Goal: Transaction & Acquisition: Purchase product/service

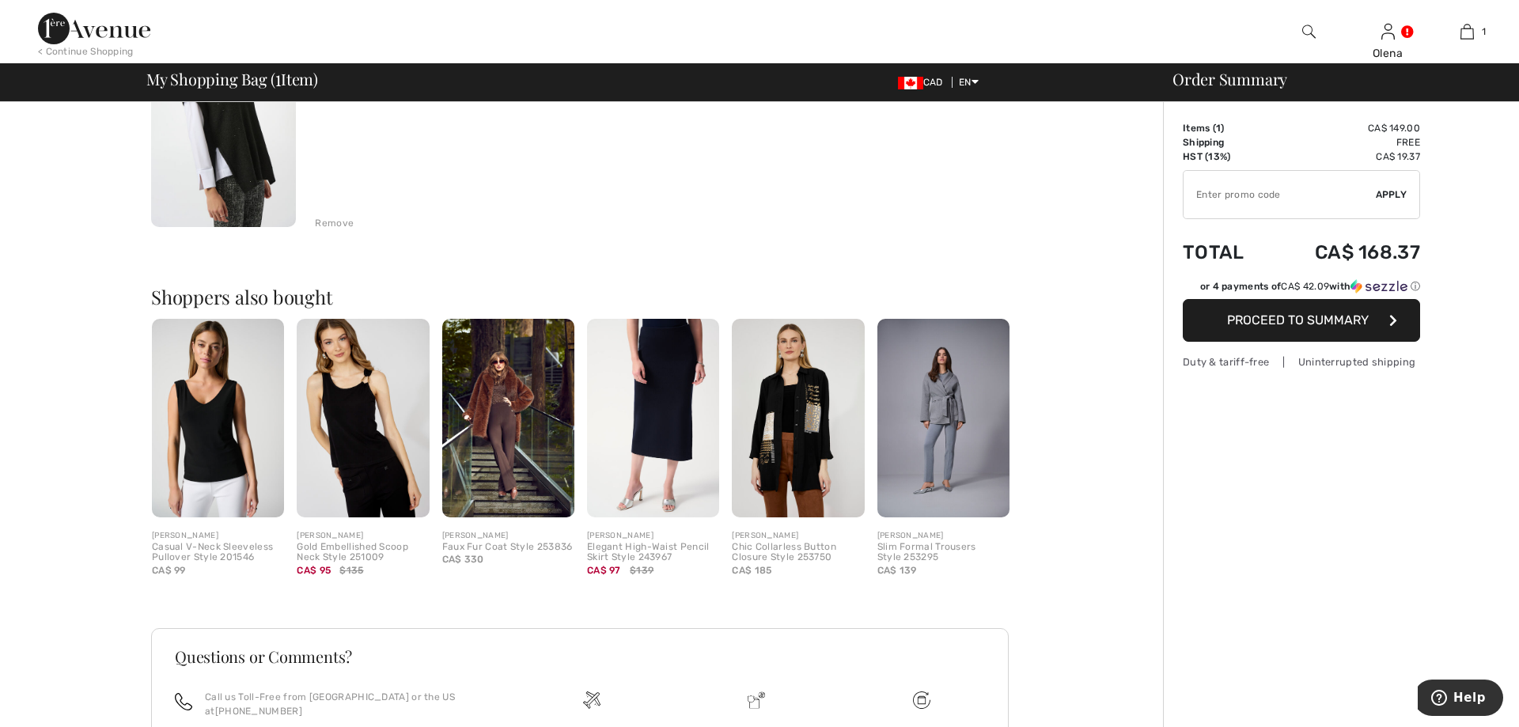
scroll to position [242, 0]
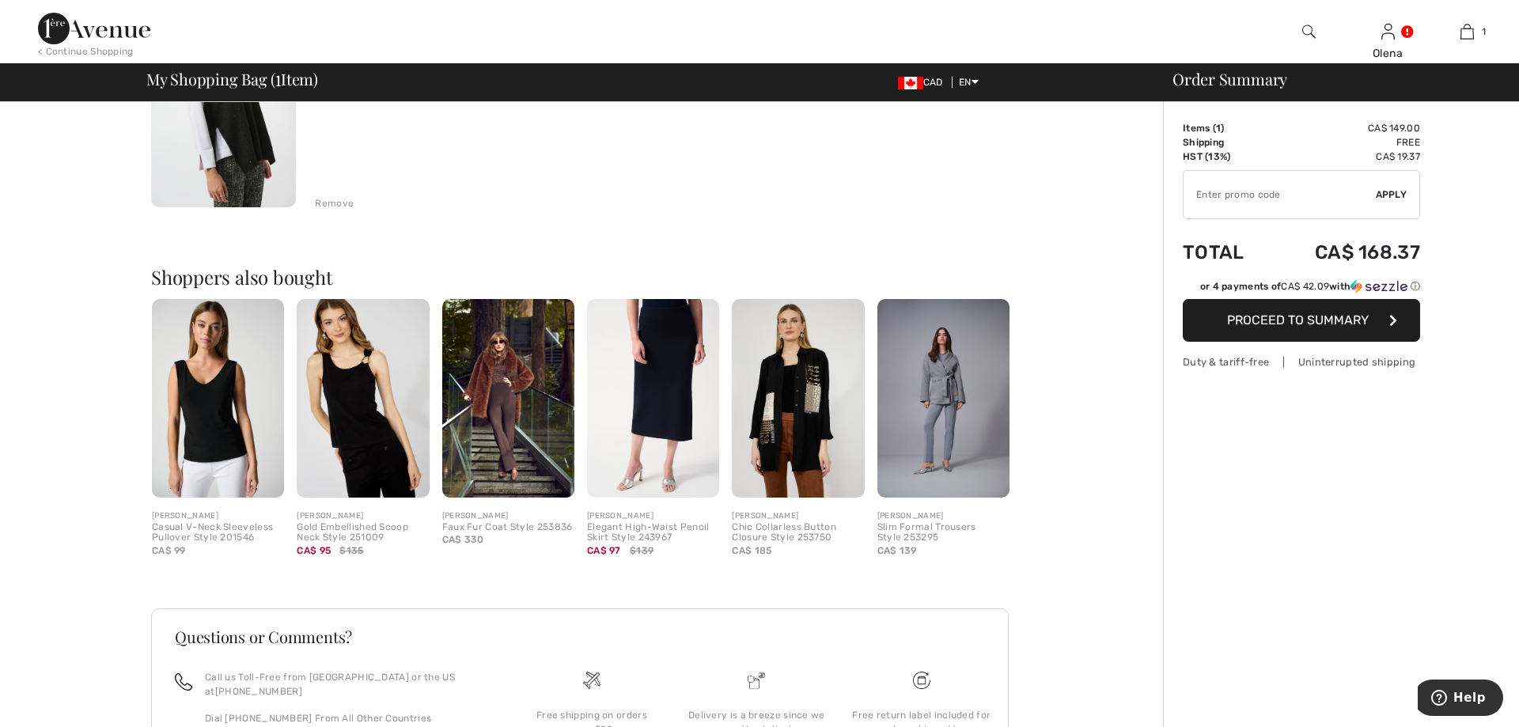
click at [1272, 313] on button "Proceed to Summary" at bounding box center [1301, 320] width 237 height 43
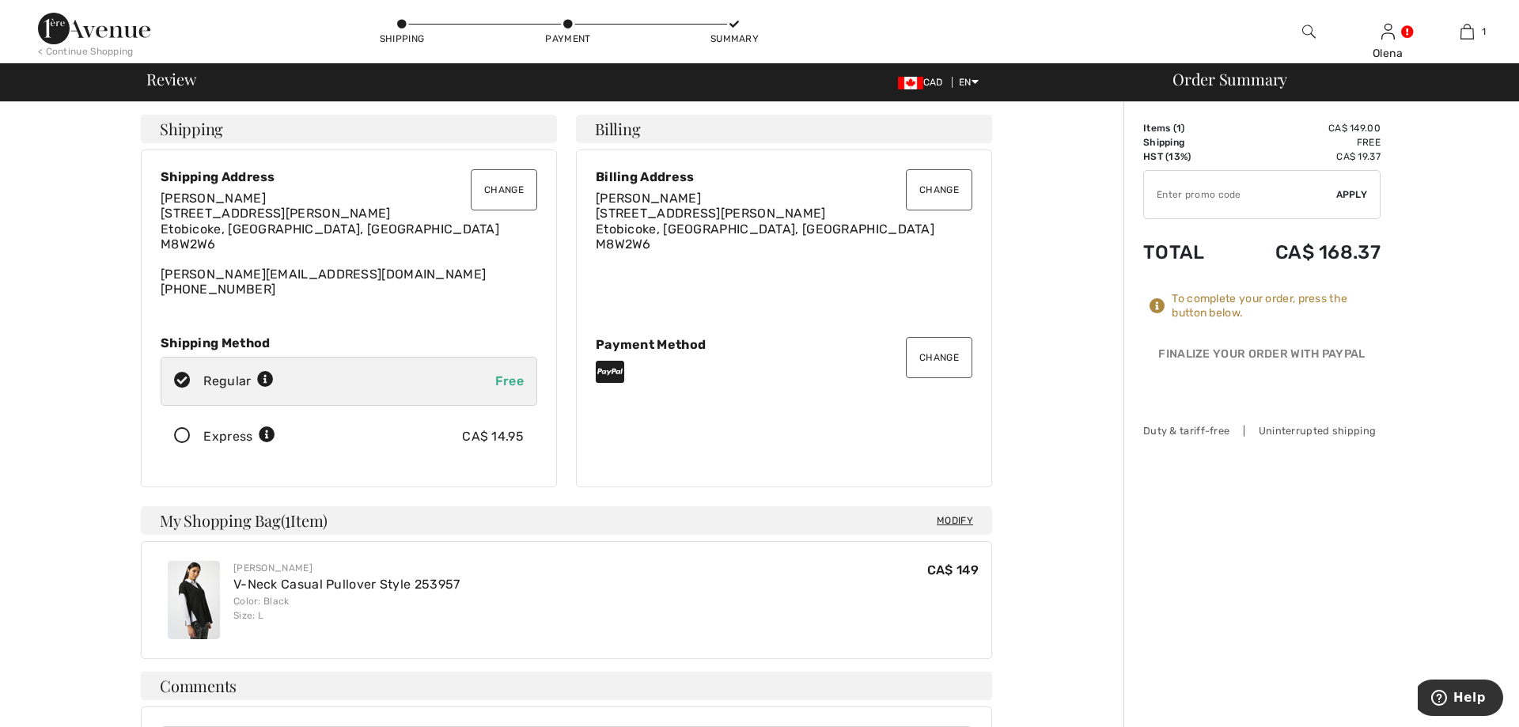
click at [953, 369] on button "Change" at bounding box center [939, 357] width 66 height 41
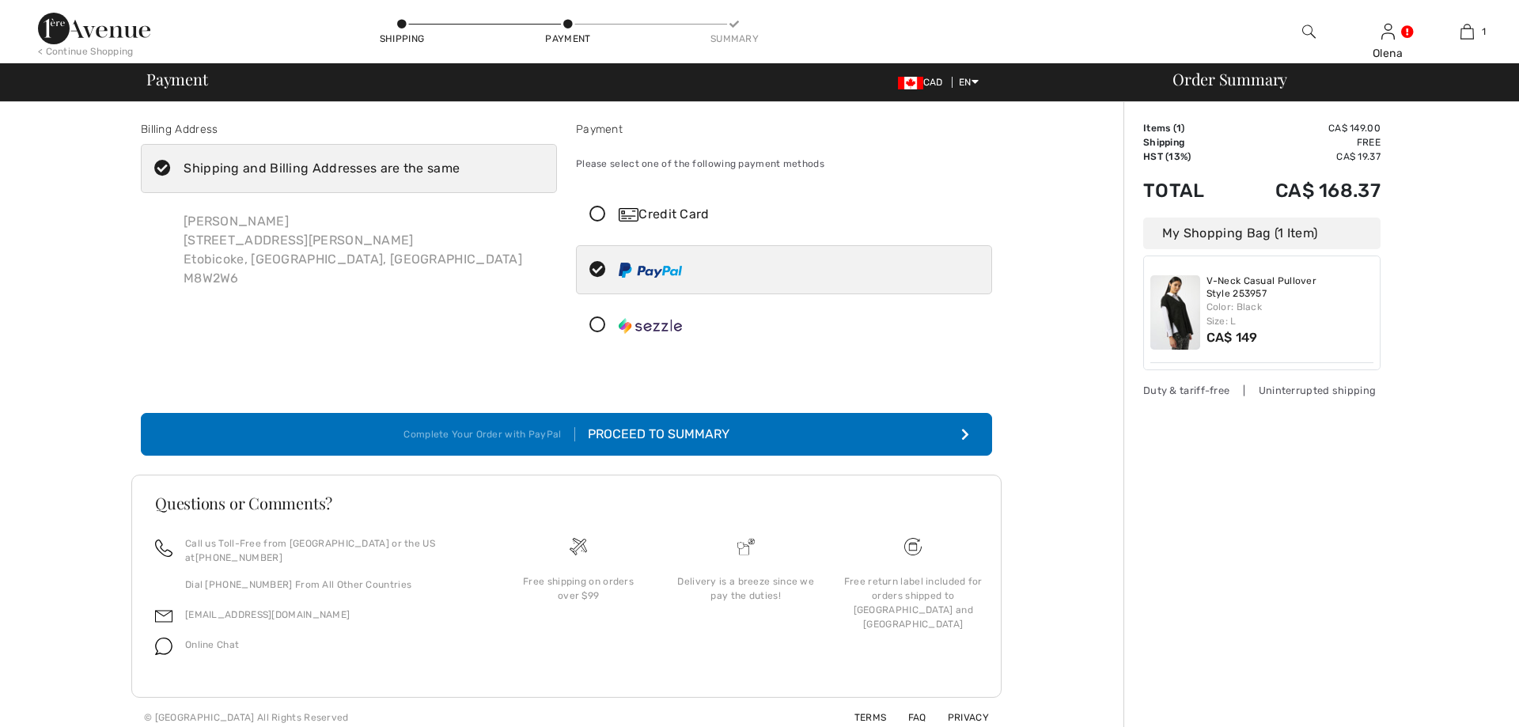
click at [598, 326] on icon at bounding box center [598, 325] width 42 height 17
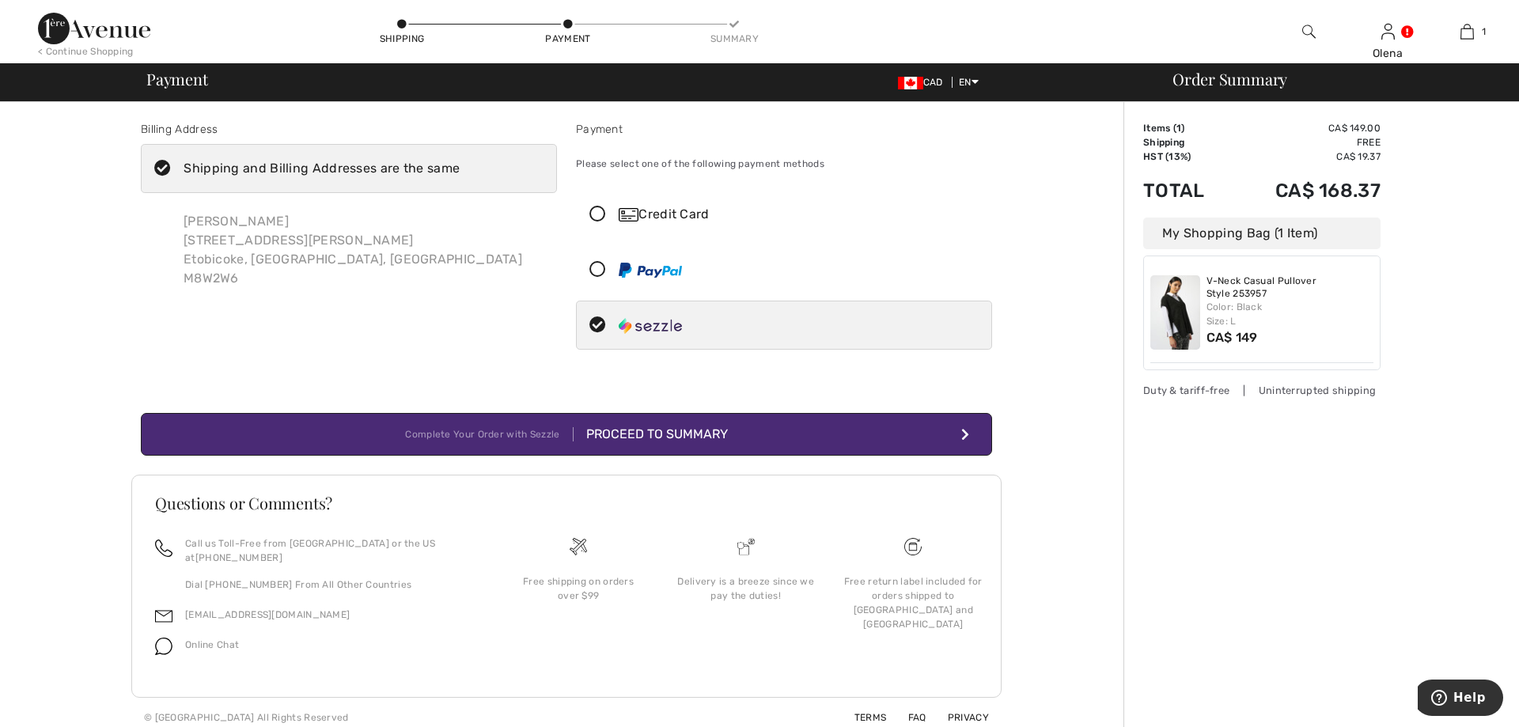
click at [822, 430] on button "Complete Your Order with Sezzle Proceed to Summary" at bounding box center [566, 434] width 851 height 43
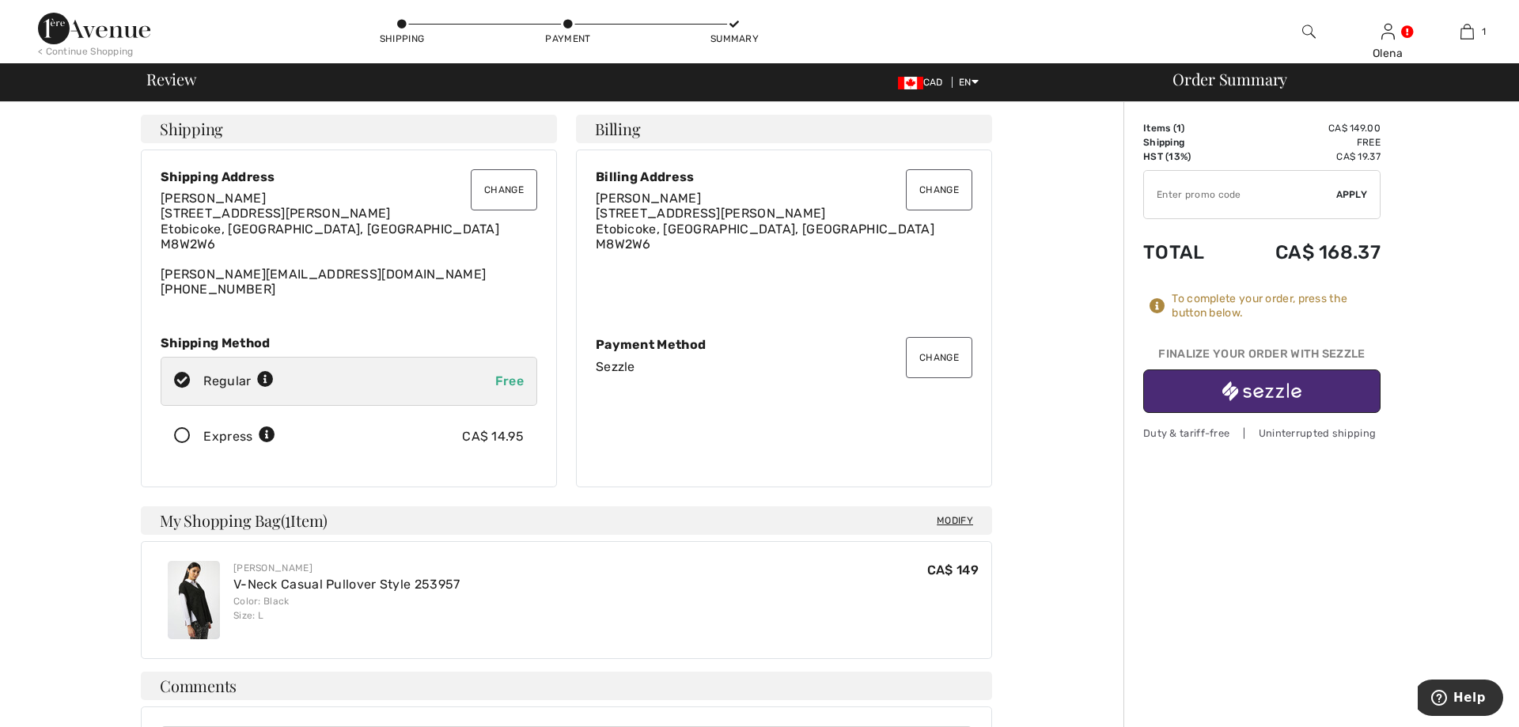
click at [1207, 399] on button "button" at bounding box center [1261, 392] width 237 height 44
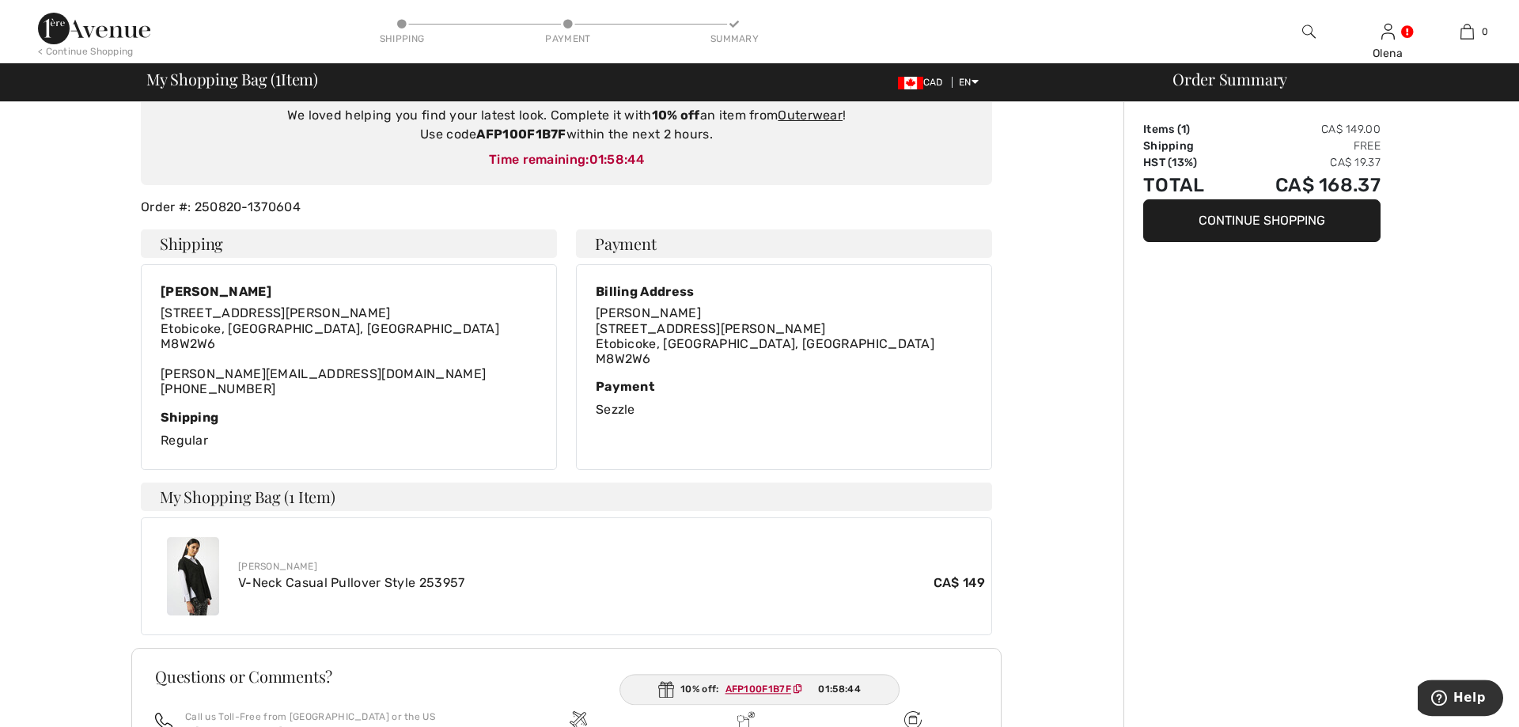
scroll to position [161, 0]
type input "Olena Sotula"
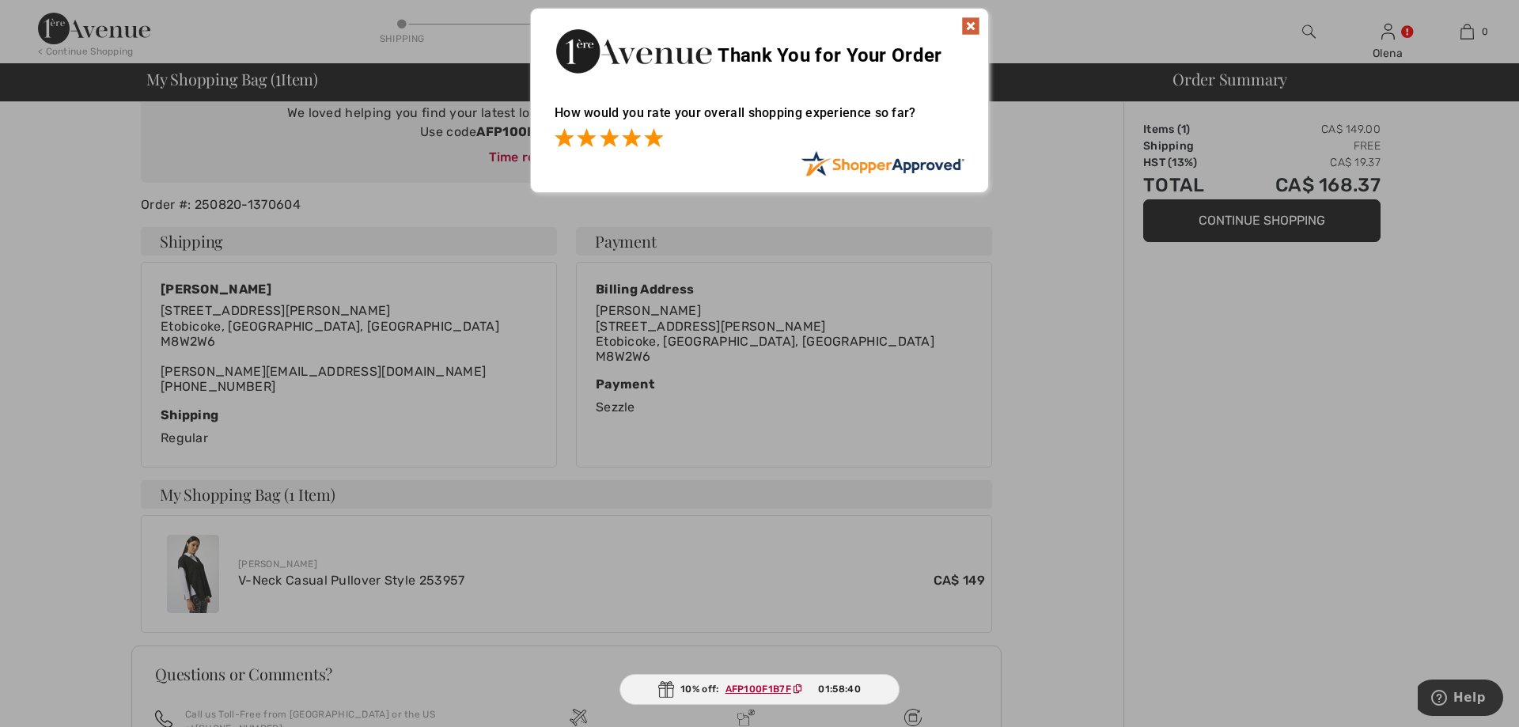
click at [651, 142] on span at bounding box center [653, 137] width 19 height 19
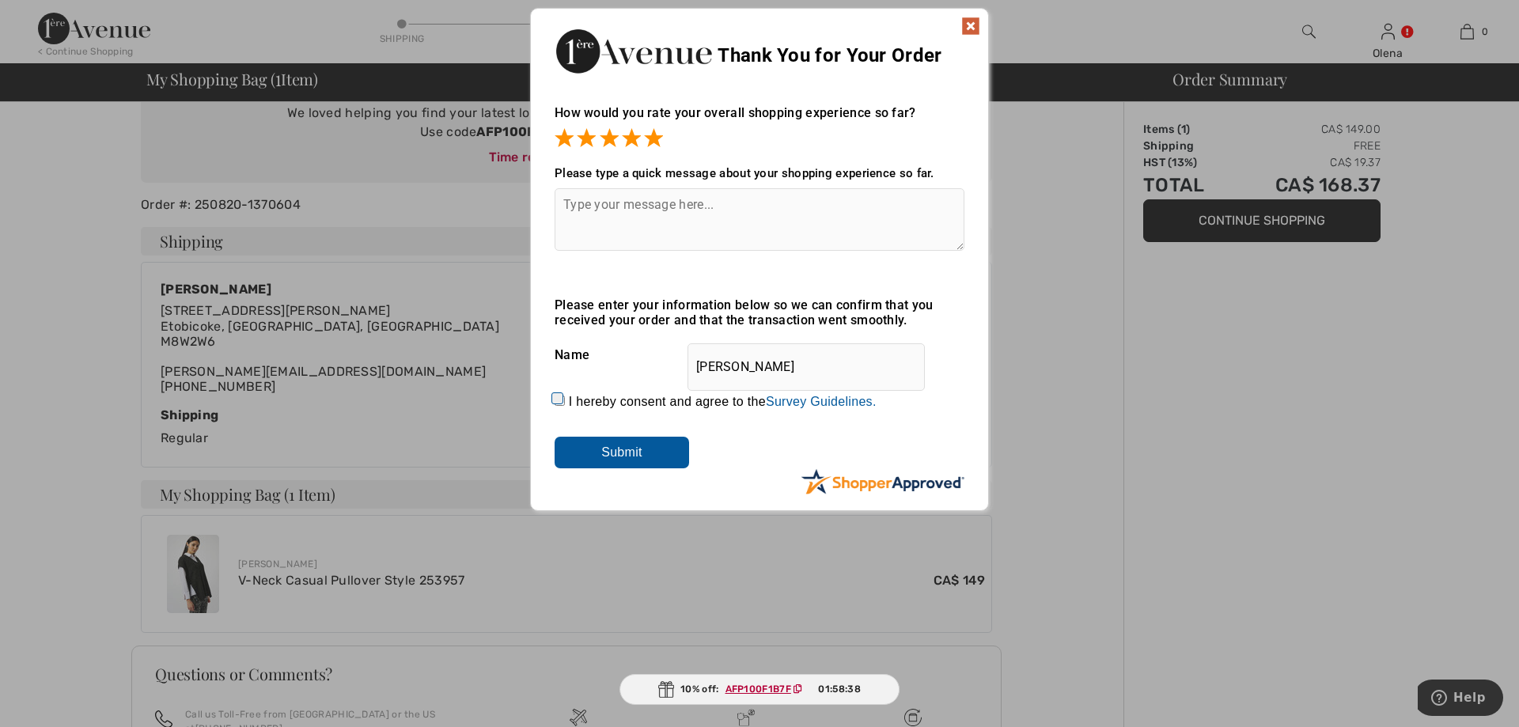
click at [560, 404] on input "I hereby consent and agree to the By submitting a review, you grant permission …" at bounding box center [560, 401] width 10 height 10
checkbox input "true"
click at [607, 220] on textarea at bounding box center [760, 219] width 410 height 63
type textarea "thanks"
click at [603, 458] on input "Submit" at bounding box center [622, 453] width 135 height 32
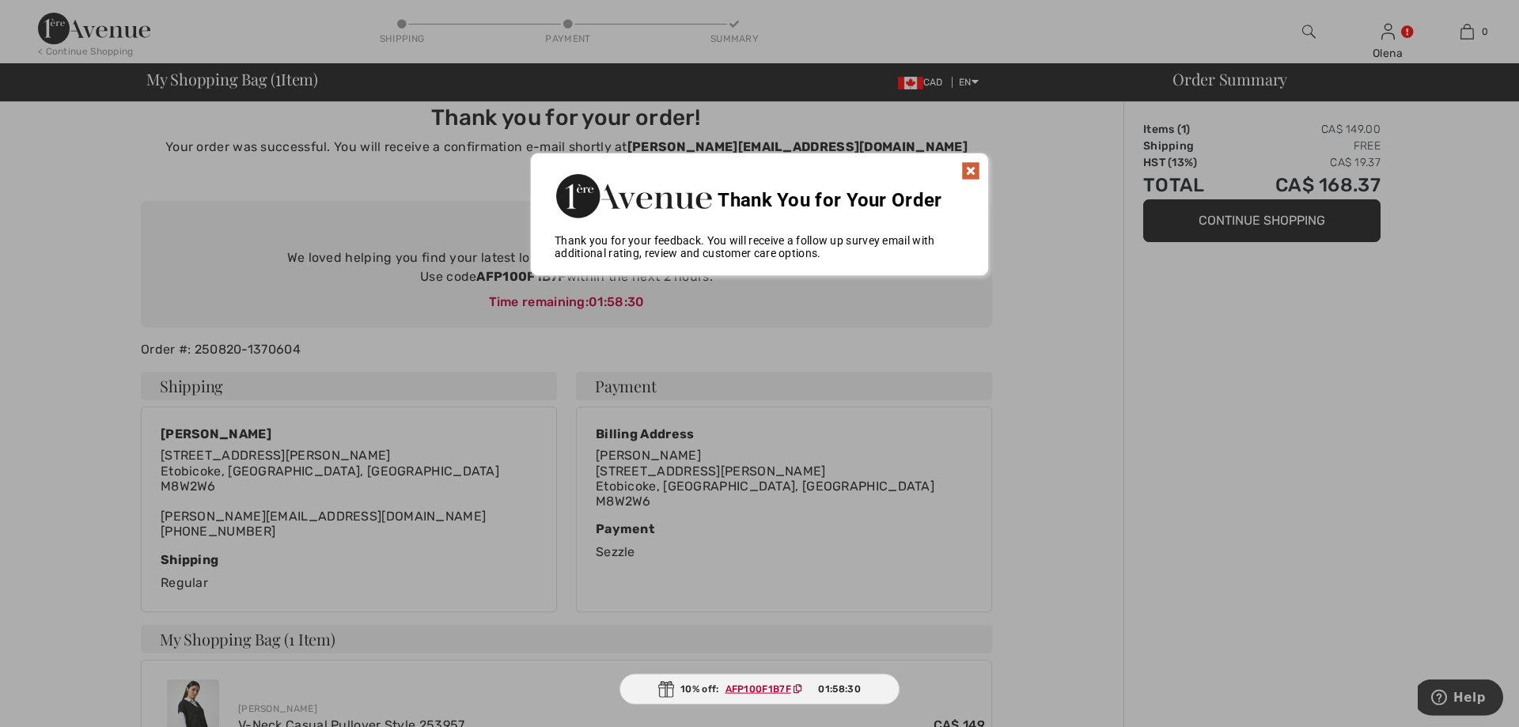
scroll to position [16, 0]
click at [974, 171] on img at bounding box center [970, 171] width 19 height 19
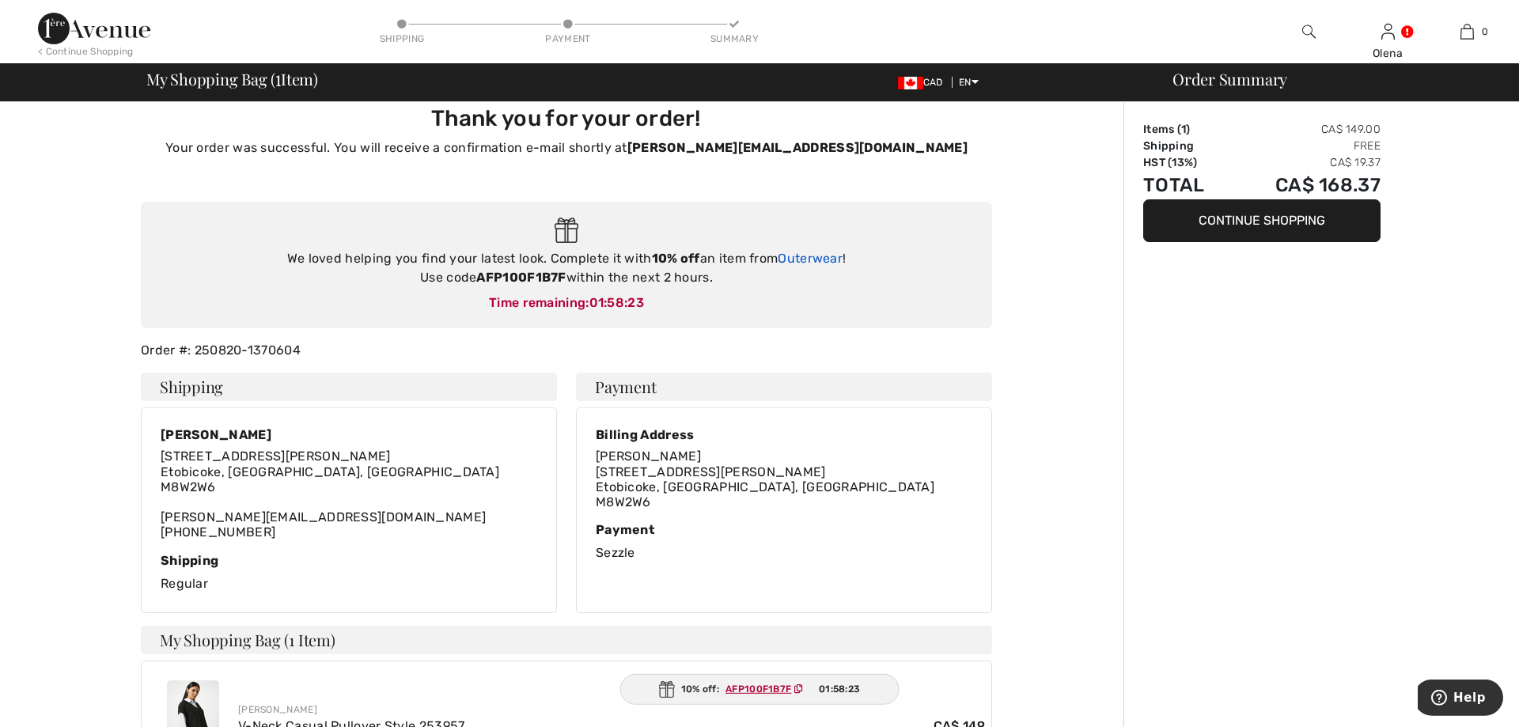
click at [814, 262] on link "Outerwear" at bounding box center [810, 258] width 65 height 15
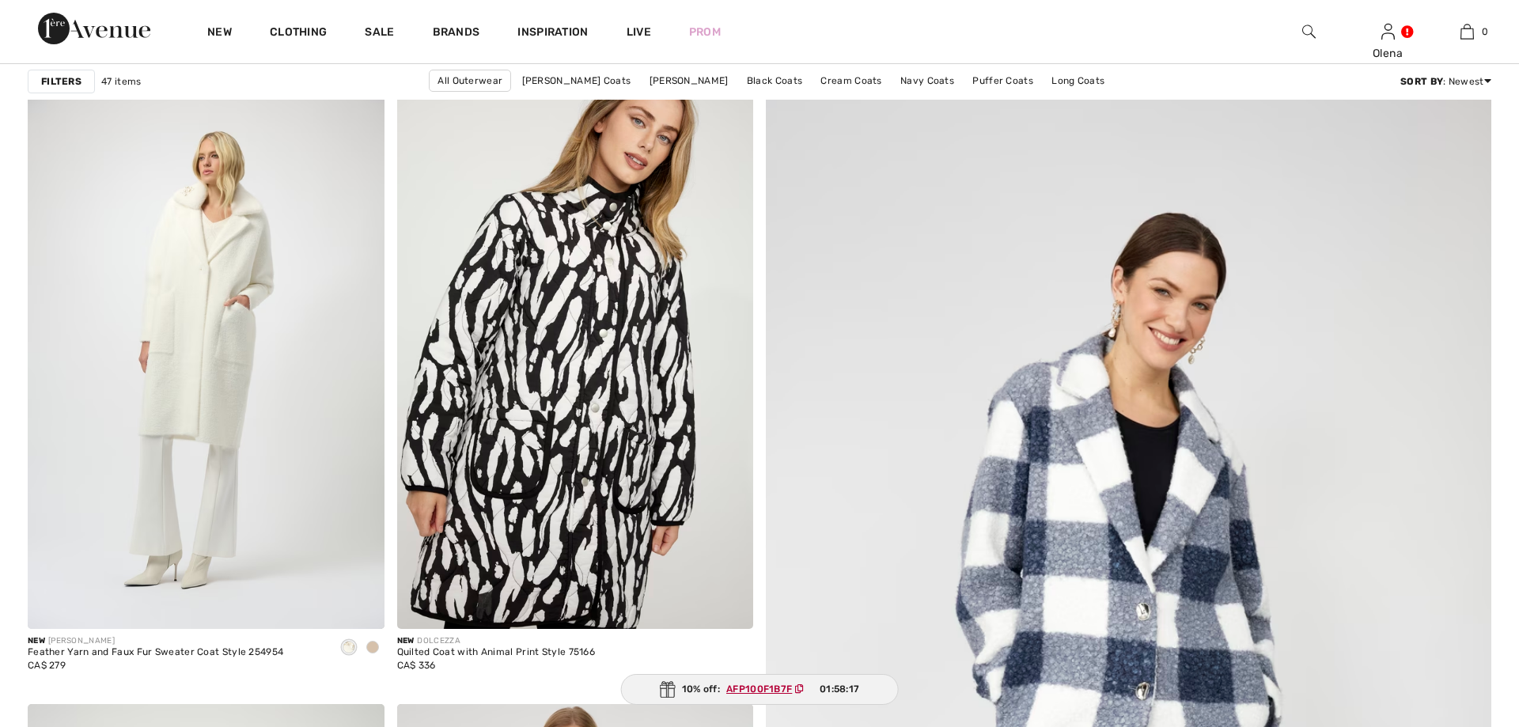
scroll to position [242, 0]
checkbox input "true"
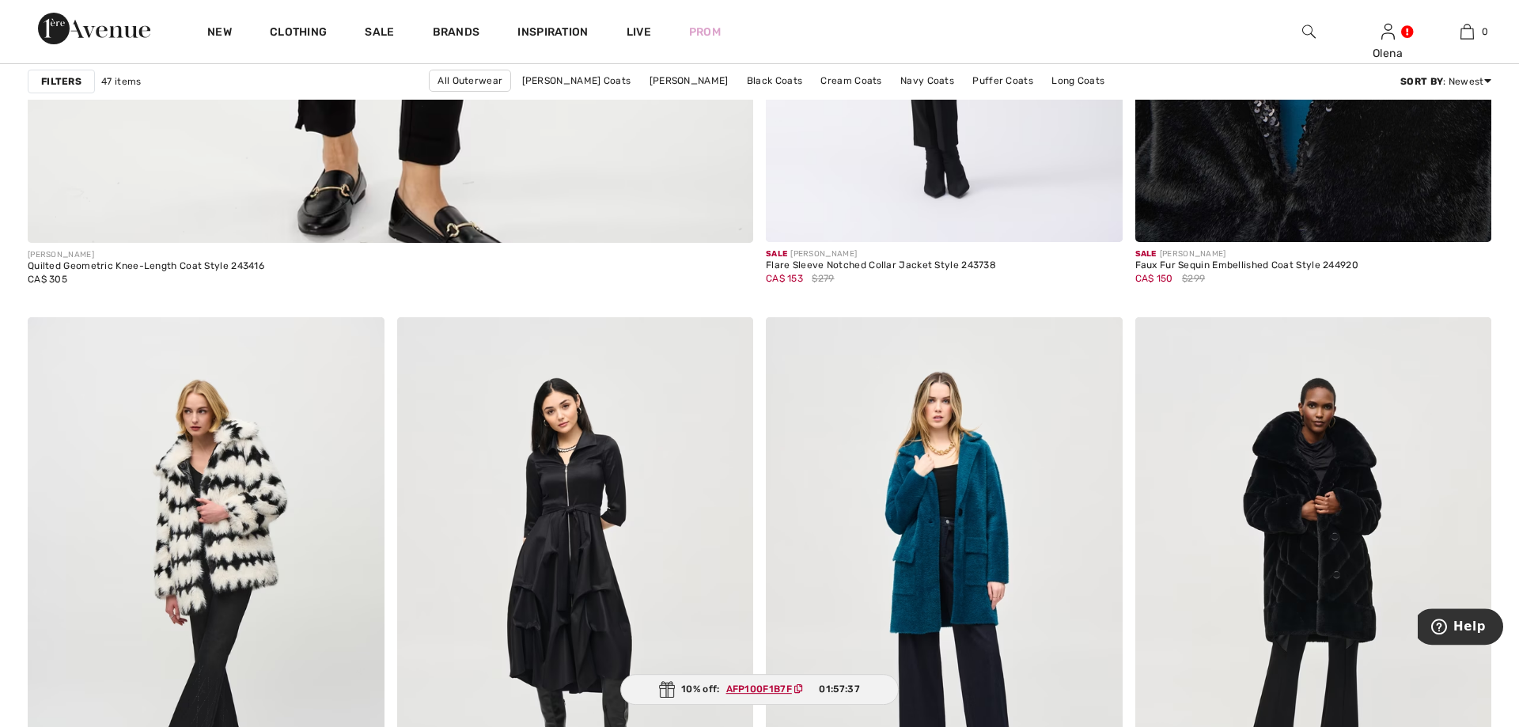
scroll to position [5892, 0]
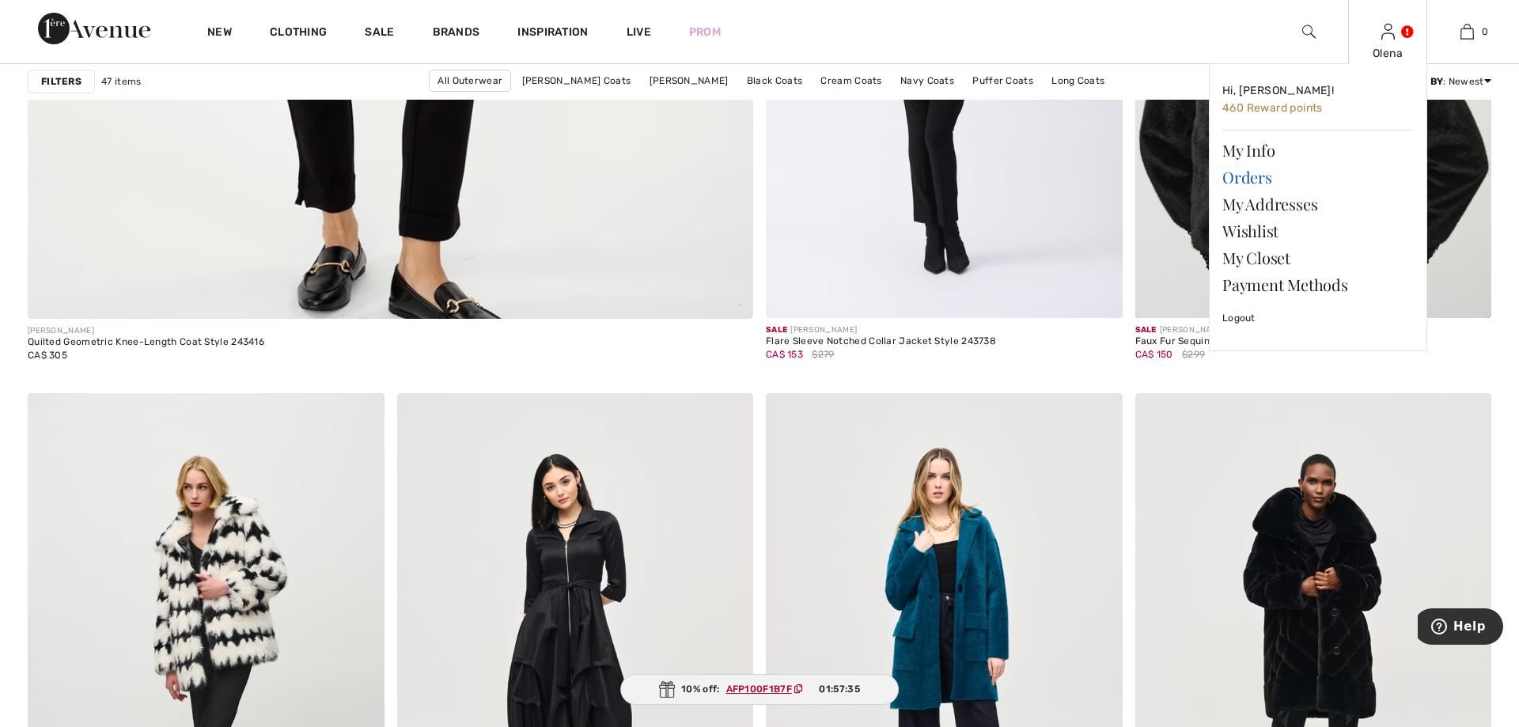
click at [1289, 179] on link "Orders" at bounding box center [1318, 177] width 191 height 27
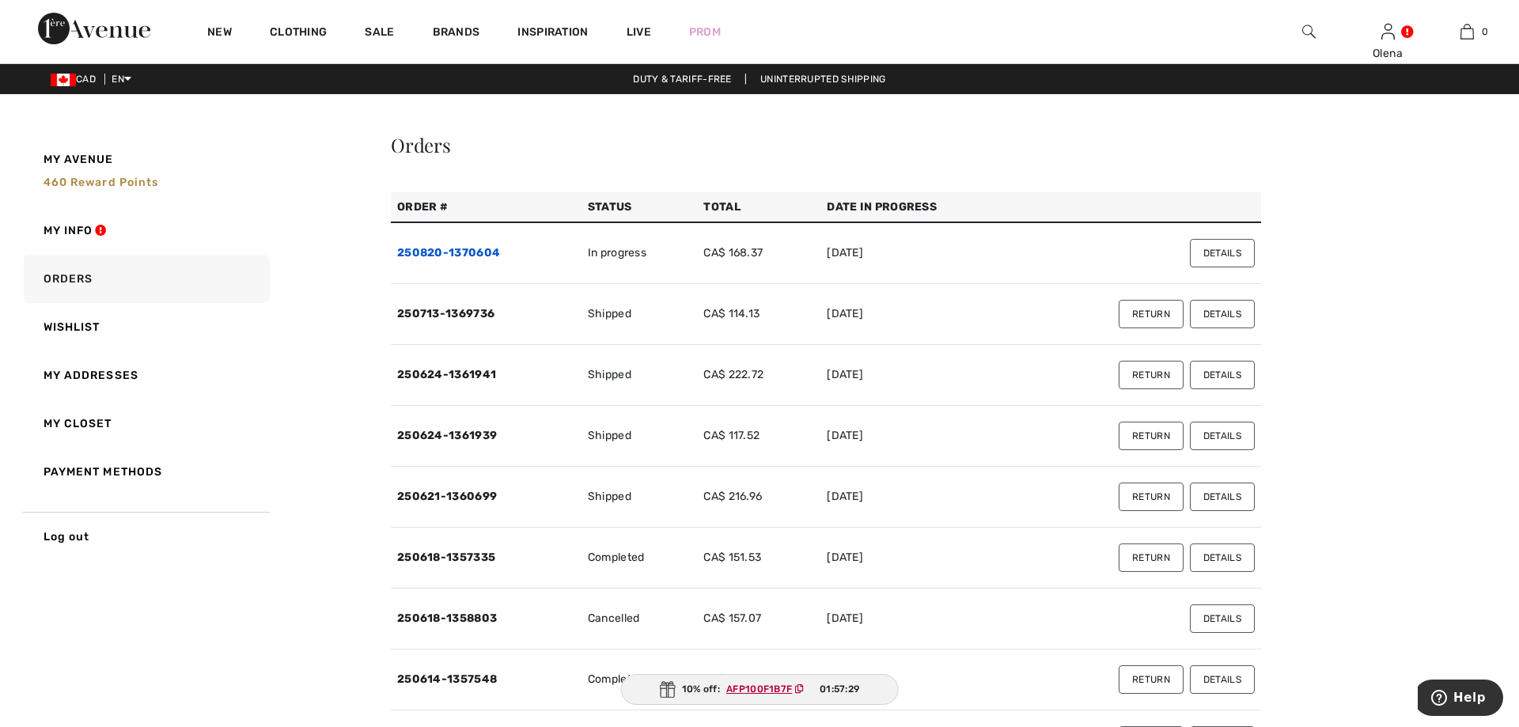
click at [471, 258] on link "250820-1370604" at bounding box center [448, 252] width 103 height 13
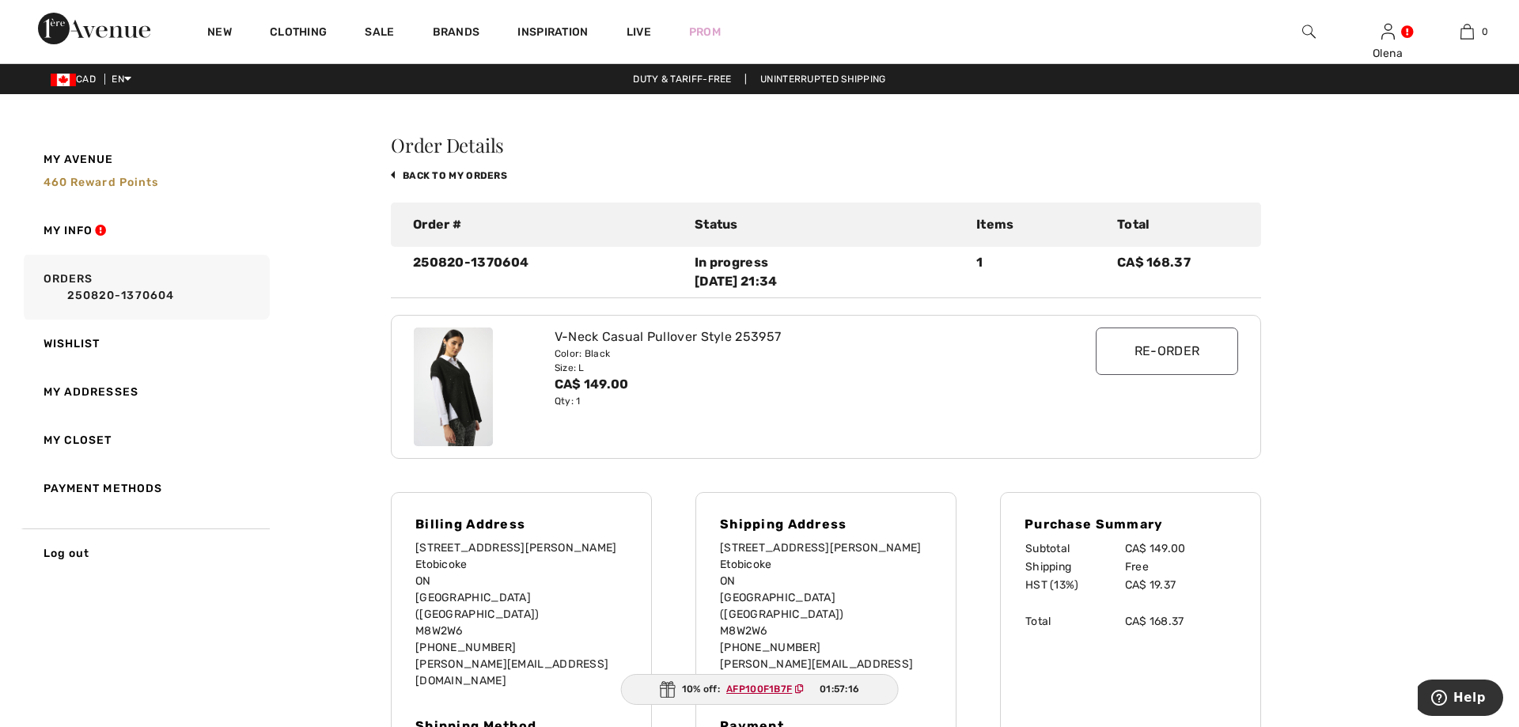
click at [232, 37] on div "New" at bounding box center [219, 31] width 63 height 63
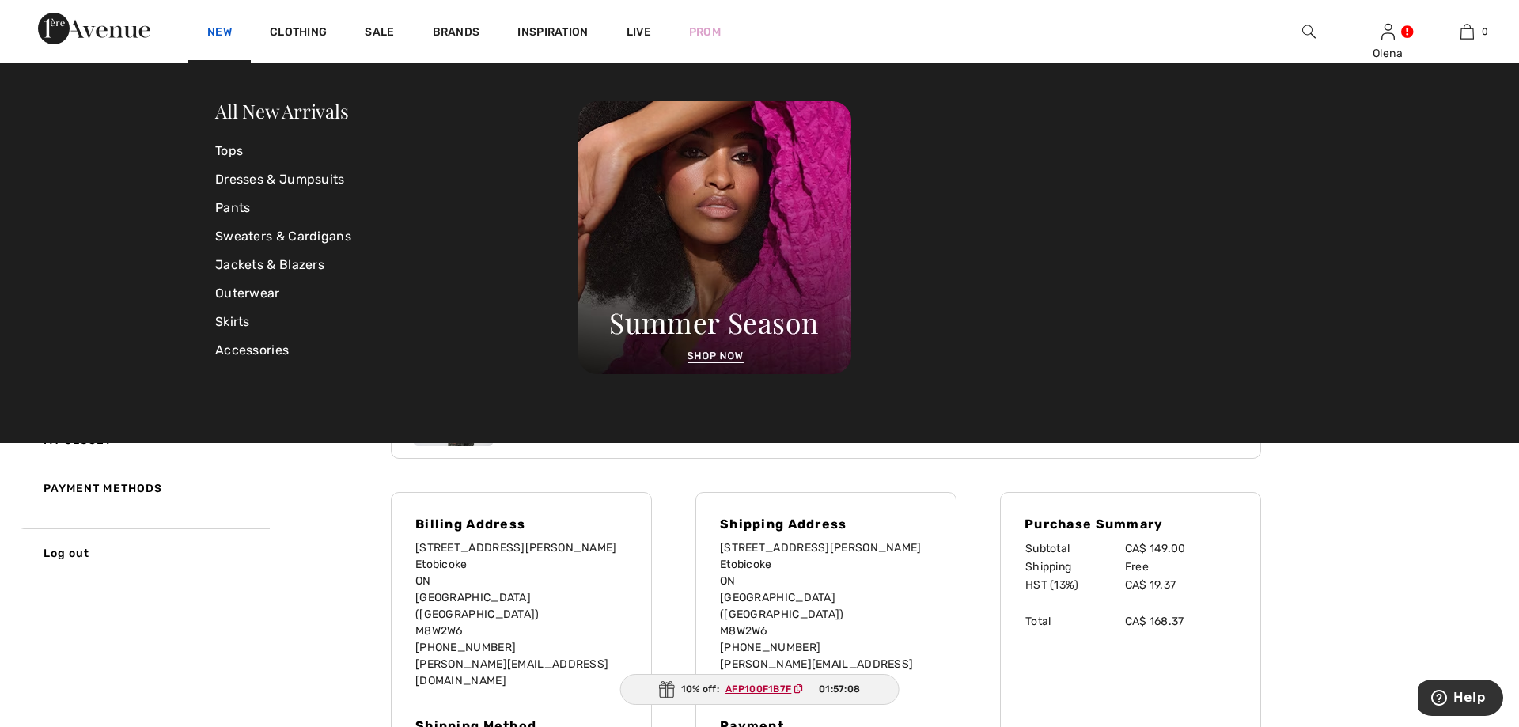
click at [219, 33] on link "New" at bounding box center [219, 33] width 25 height 17
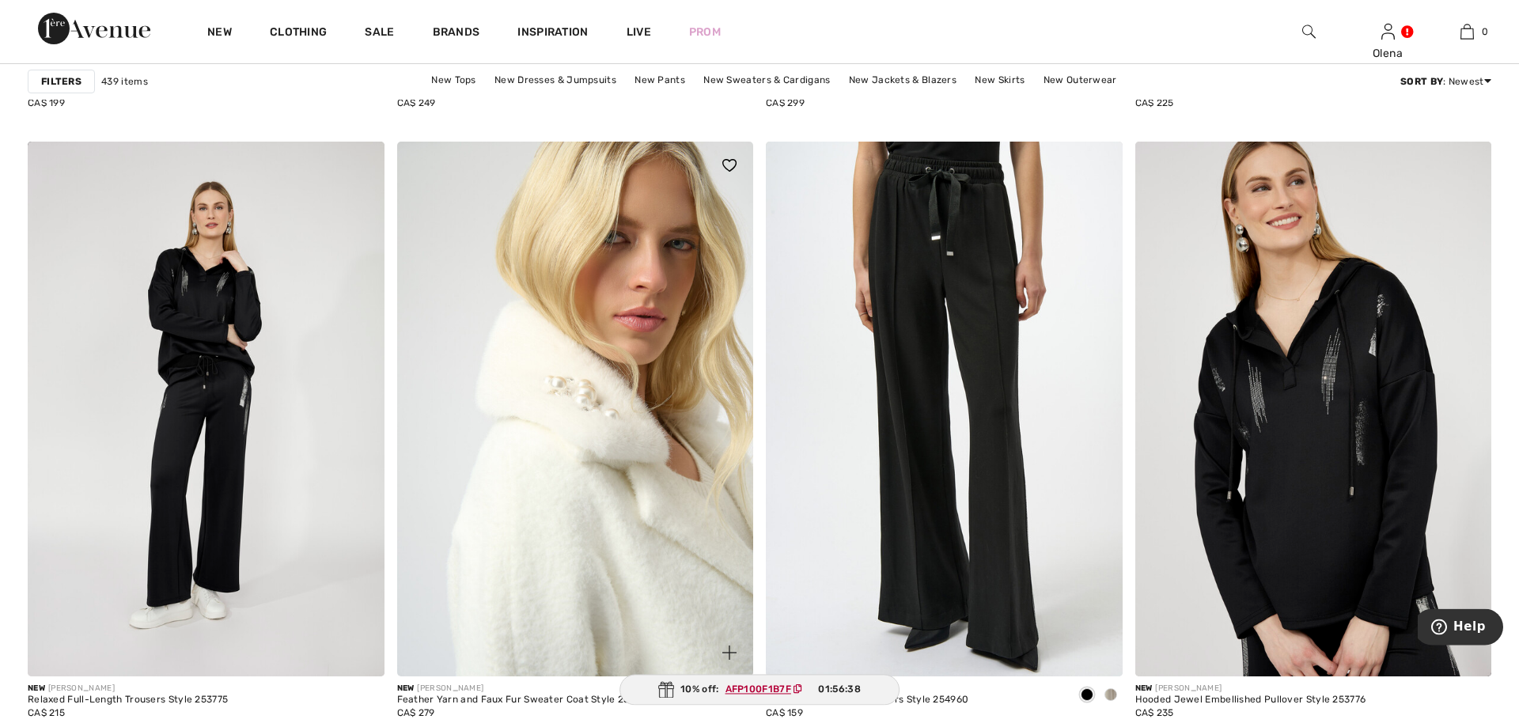
scroll to position [3471, 0]
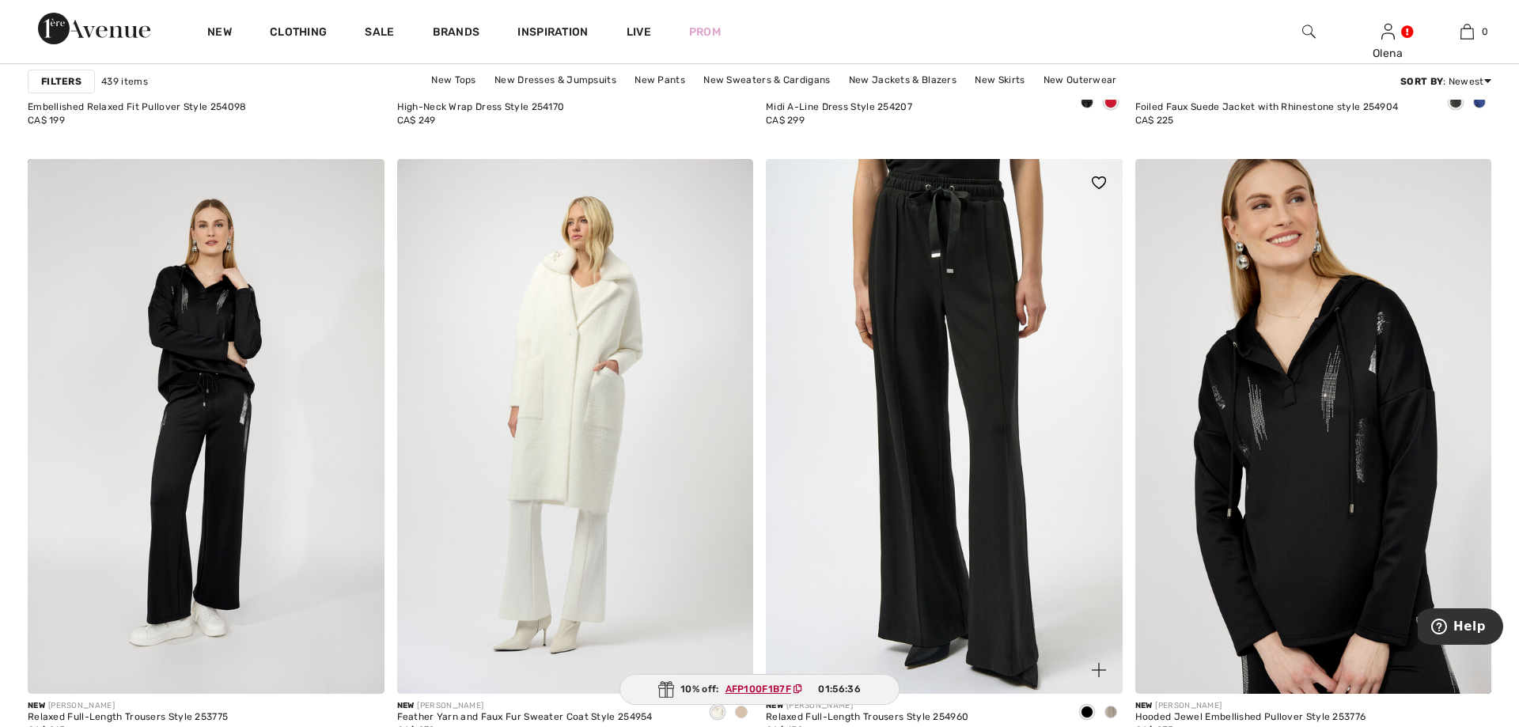
click at [1108, 714] on span at bounding box center [1111, 712] width 13 height 13
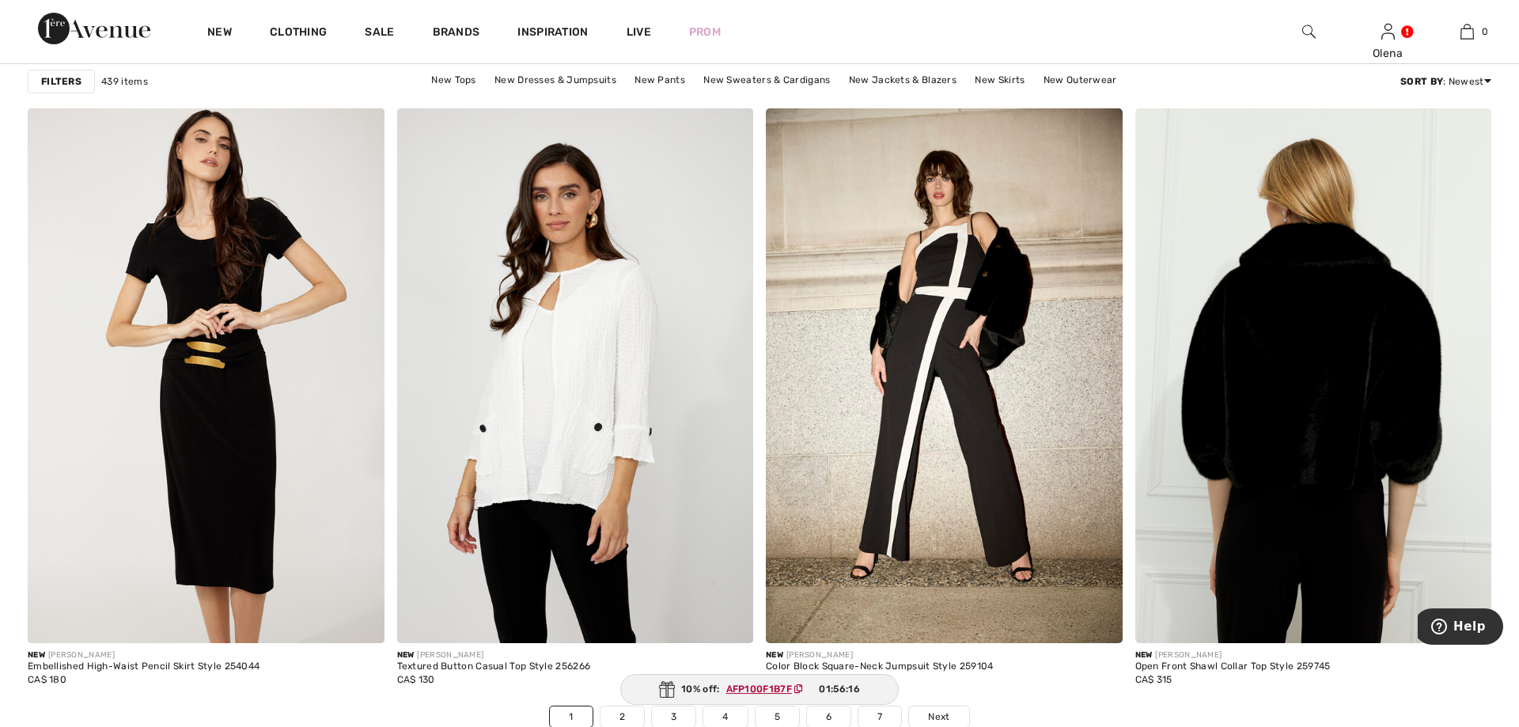
scroll to position [8959, 0]
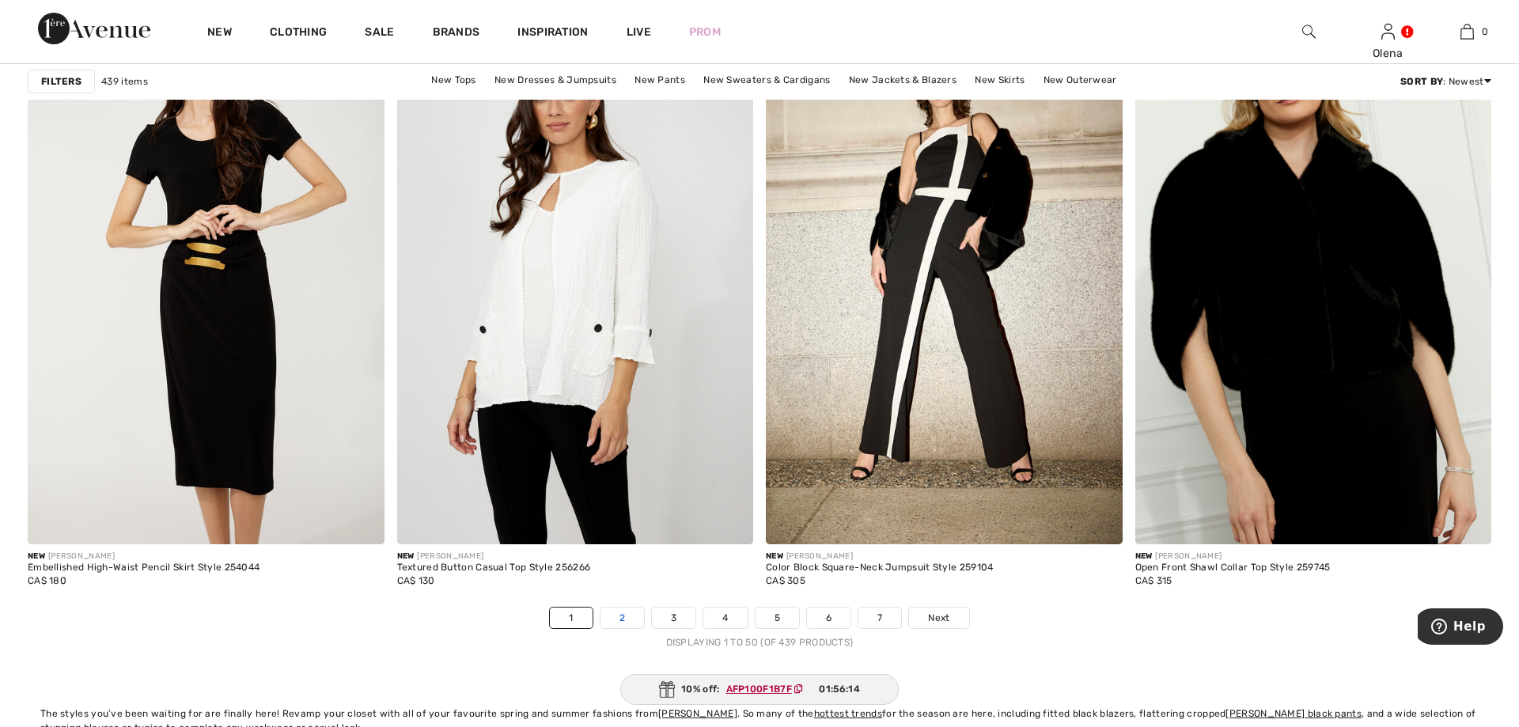
click at [630, 616] on link "2" at bounding box center [623, 618] width 44 height 21
click at [626, 616] on link "2" at bounding box center [623, 618] width 44 height 21
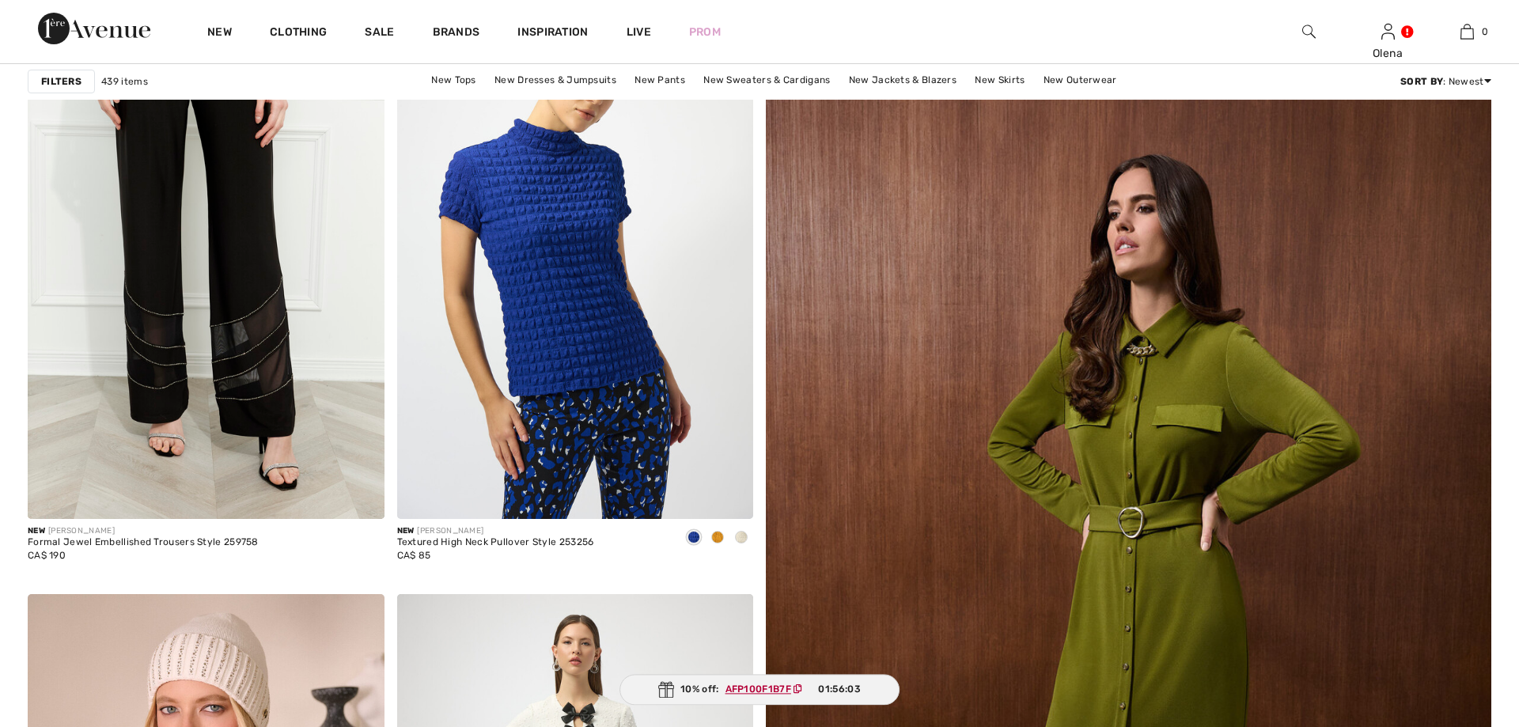
scroll to position [646, 0]
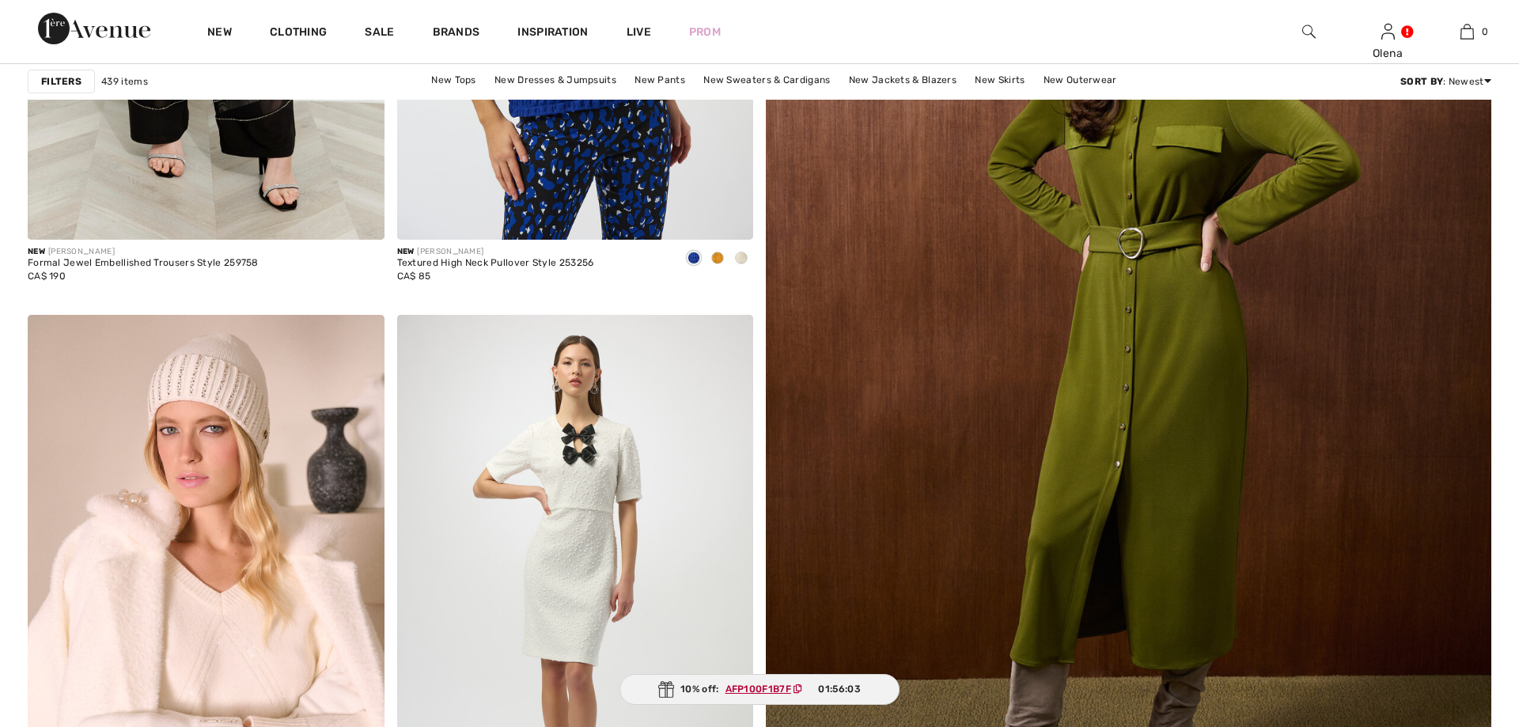
checkbox input "true"
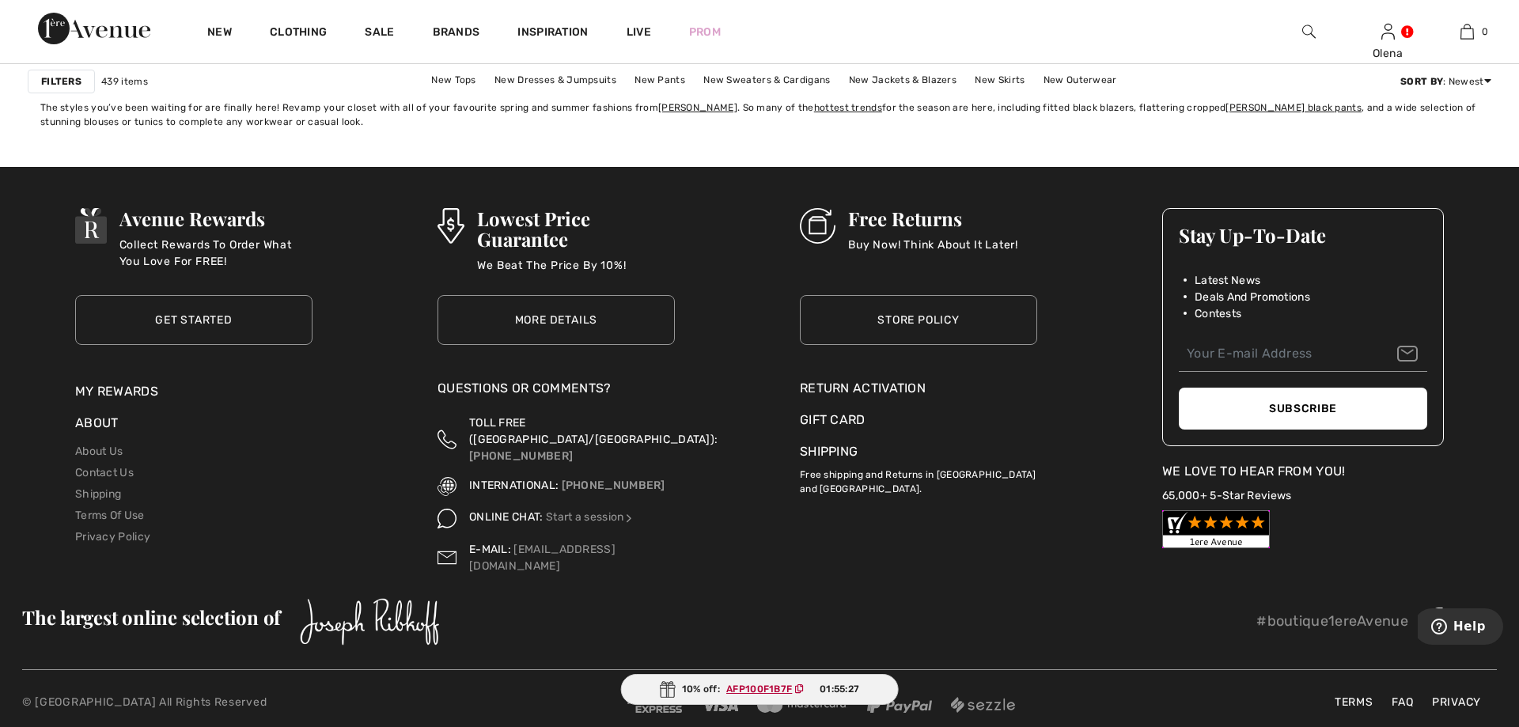
scroll to position [9323, 0]
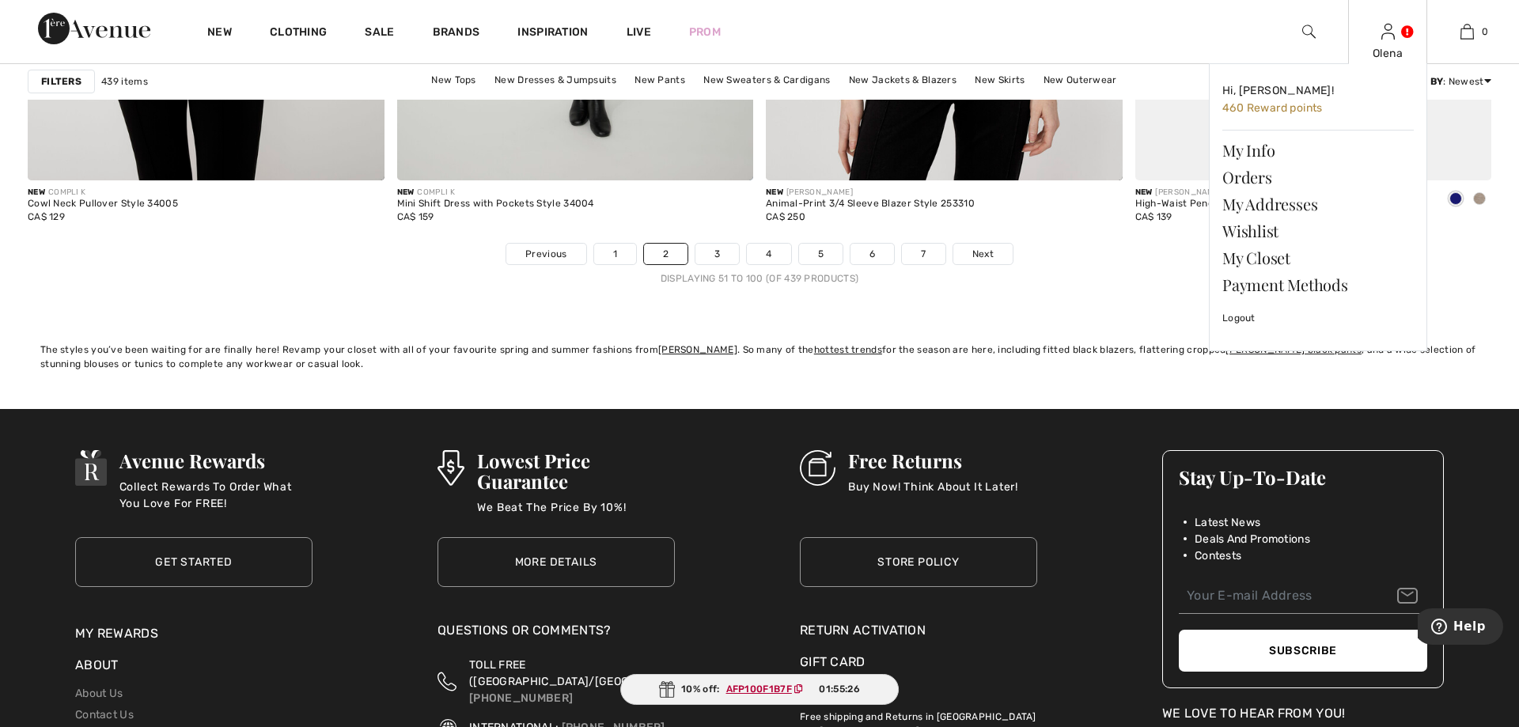
click at [1390, 40] on img at bounding box center [1388, 31] width 13 height 19
click at [1264, 237] on link "Wishlist" at bounding box center [1318, 231] width 191 height 27
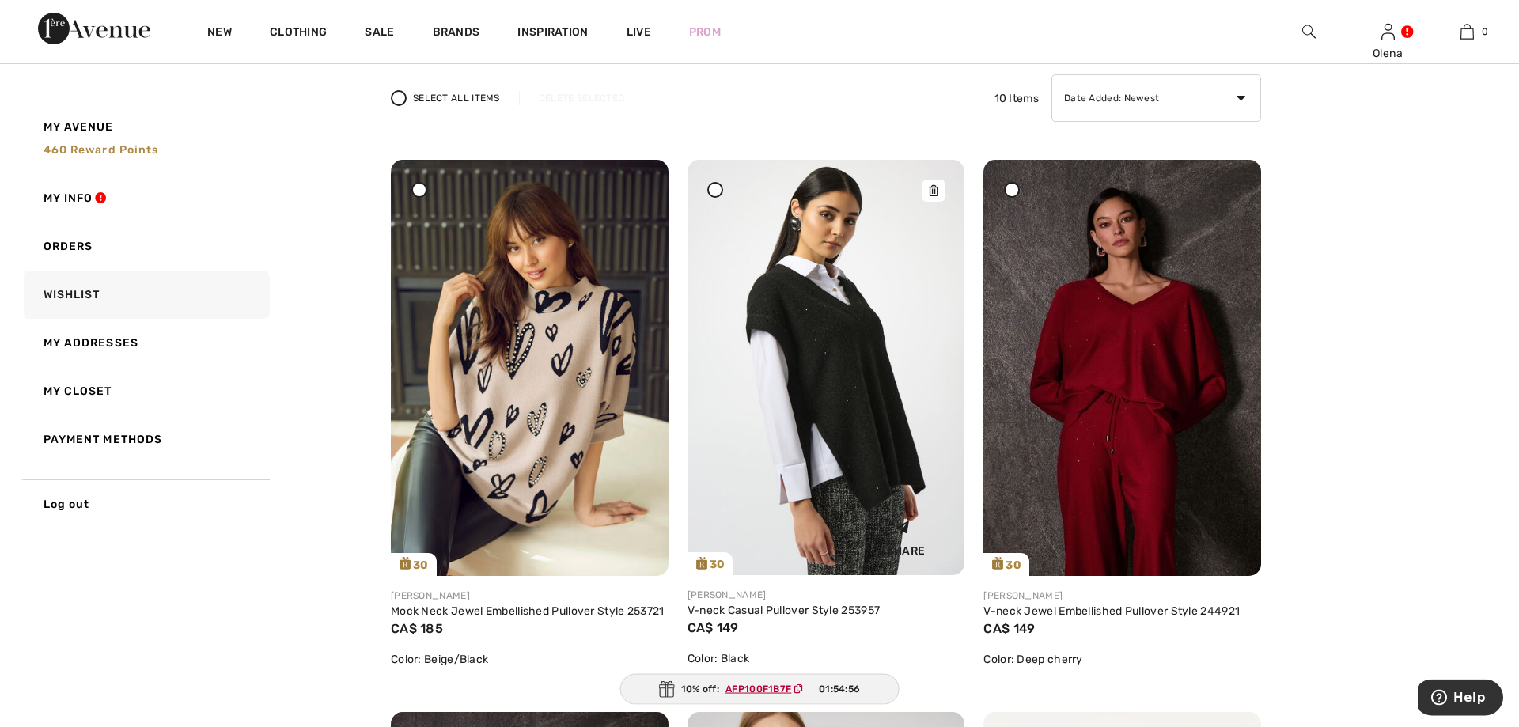
scroll to position [81, 0]
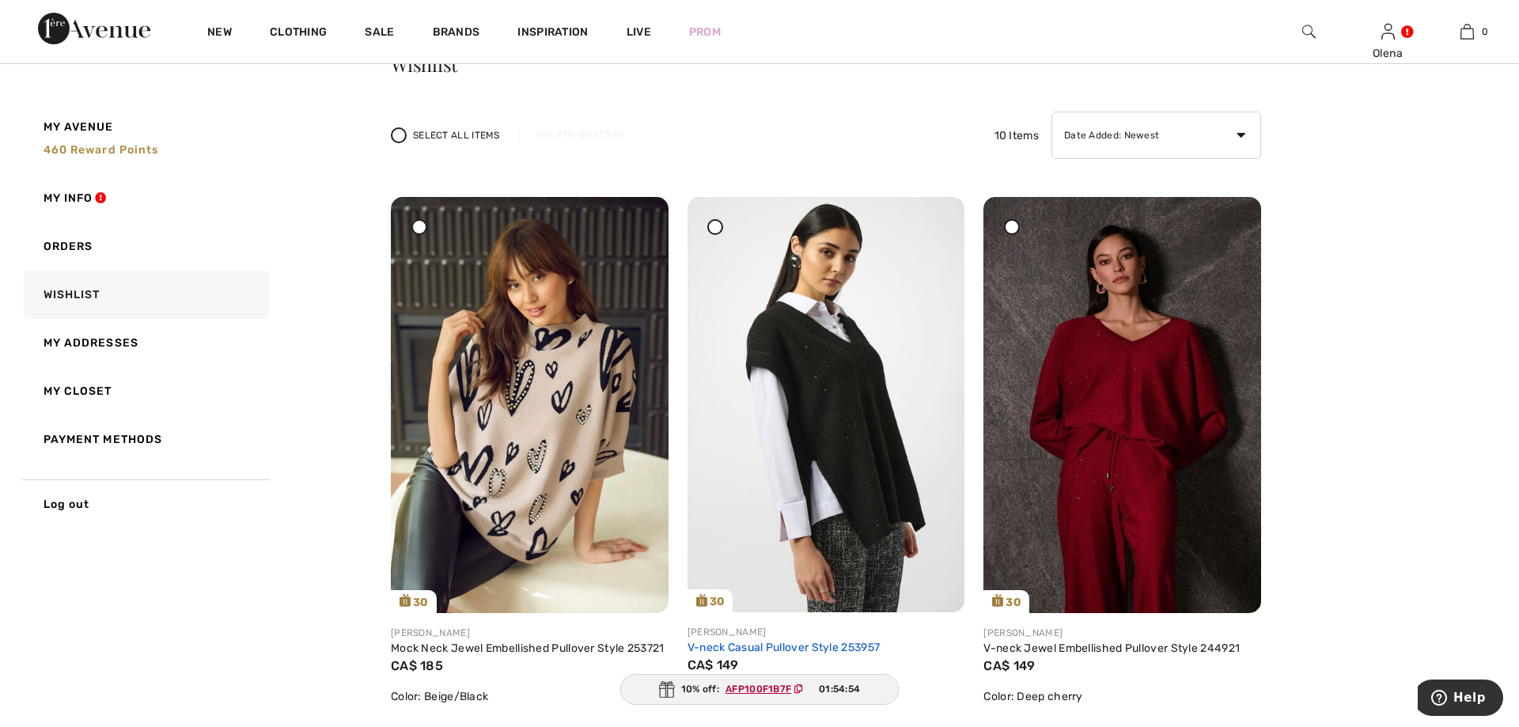
click at [784, 646] on link "V-neck Casual Pullover Style 253957" at bounding box center [784, 647] width 193 height 13
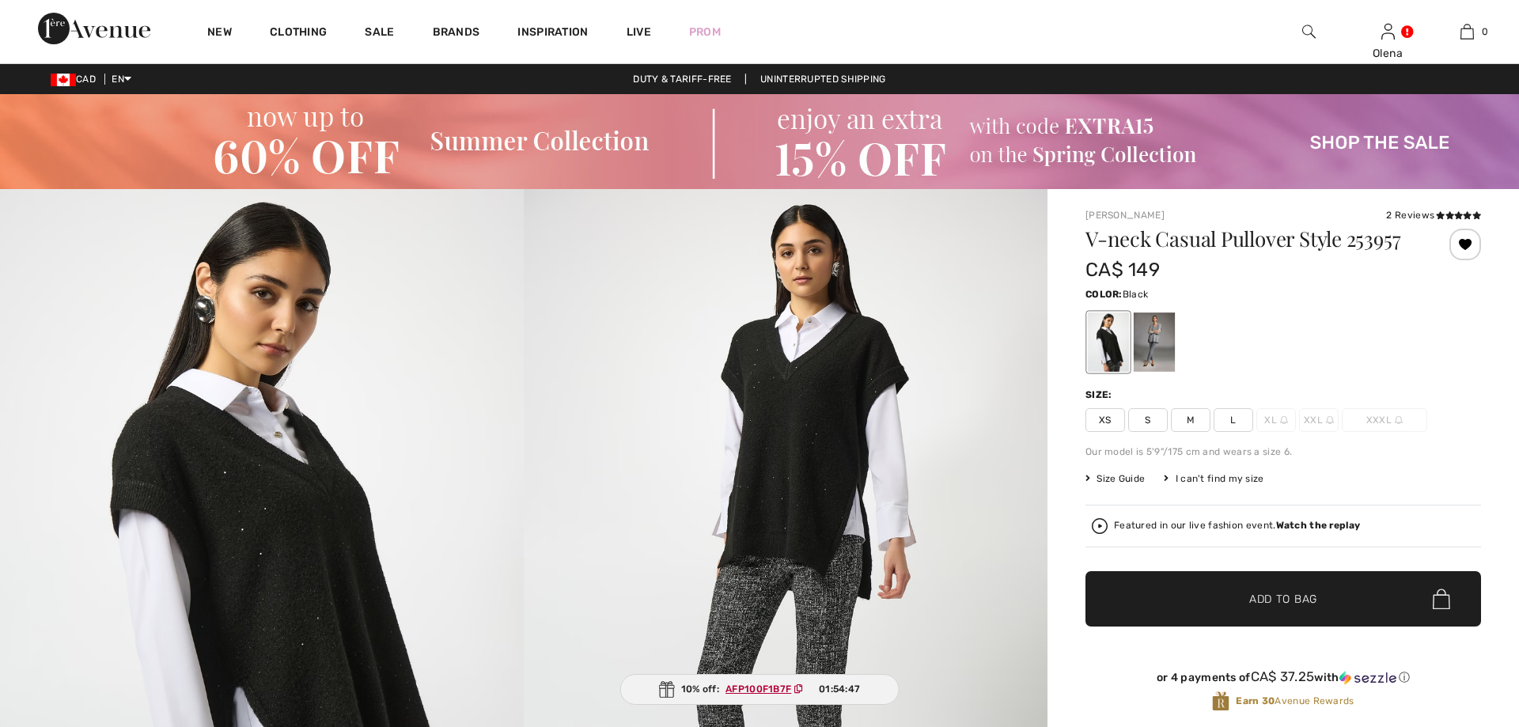
scroll to position [404, 0]
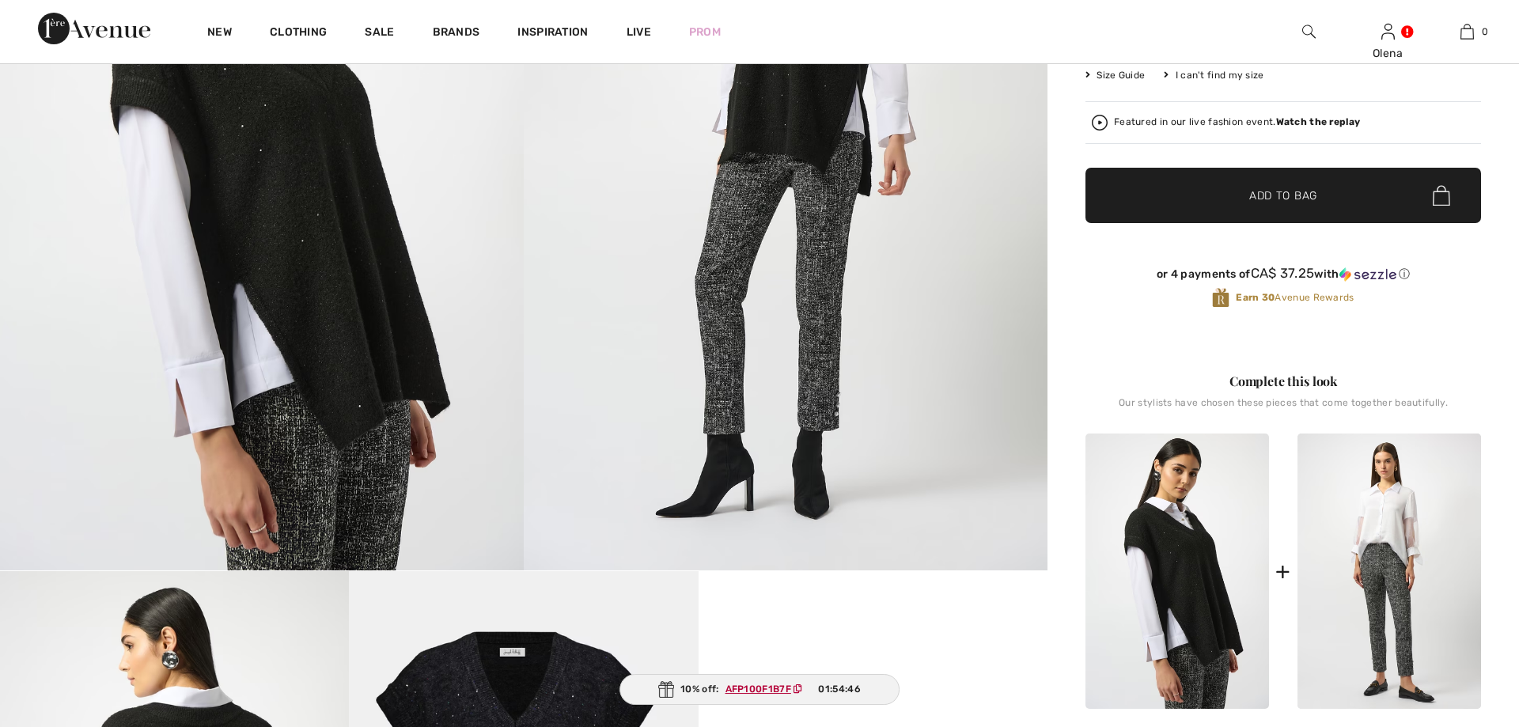
checkbox input "true"
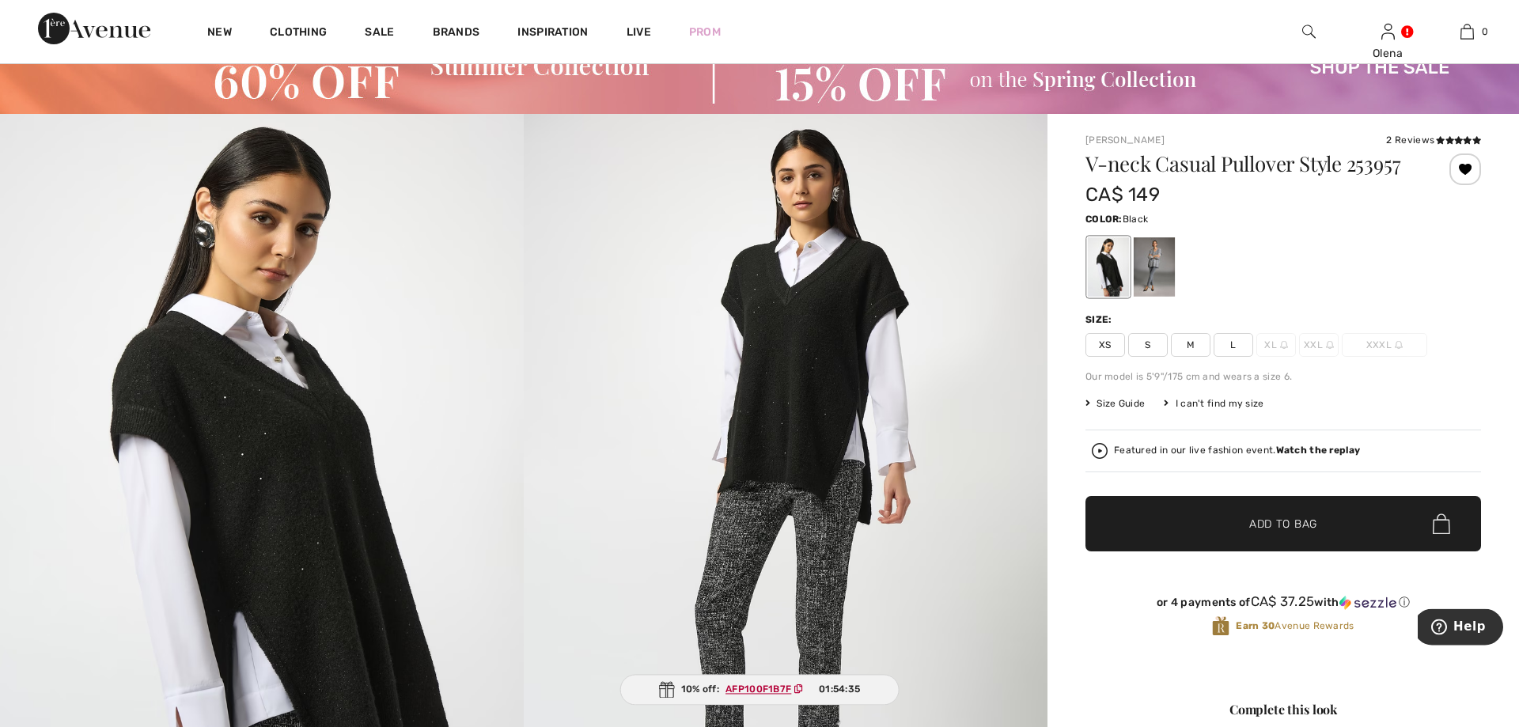
scroll to position [0, 0]
